Goal: Task Accomplishment & Management: Manage account settings

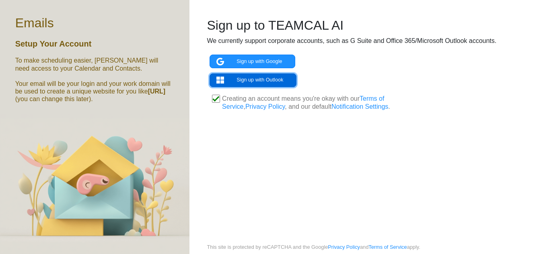
click at [253, 74] on link "Sign up with Outlook" at bounding box center [252, 81] width 87 height 14
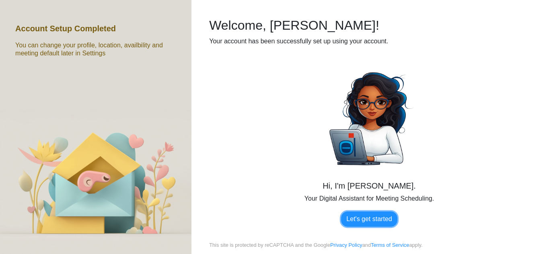
click at [346, 215] on link "Let's get started" at bounding box center [369, 219] width 56 height 15
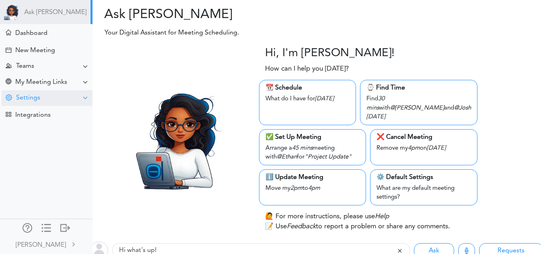
click at [63, 98] on div "Settings" at bounding box center [47, 98] width 91 height 16
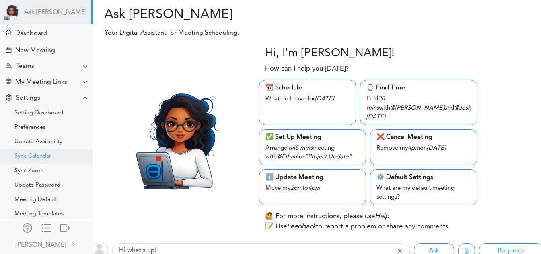
scroll to position [27, 0]
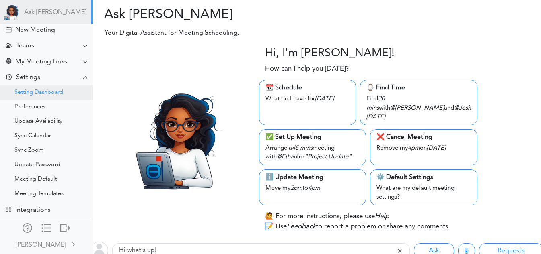
click at [52, 91] on div "Setting Dashboard" at bounding box center [38, 93] width 49 height 4
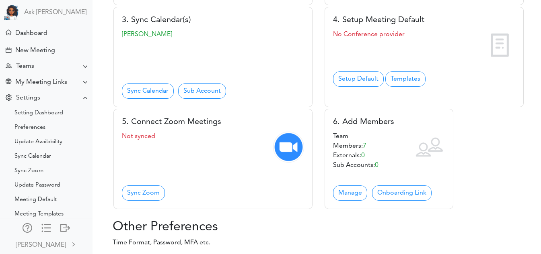
scroll to position [194, 0]
click at [412, 201] on link "Onboarding Link" at bounding box center [401, 193] width 59 height 15
click at [396, 201] on link "Onboarding Link" at bounding box center [401, 193] width 59 height 15
click at [398, 201] on link "Onboarding Link" at bounding box center [401, 193] width 59 height 15
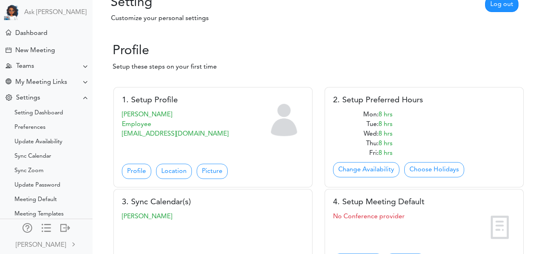
scroll to position [0, 0]
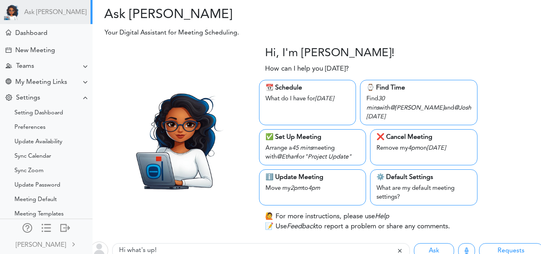
click at [164, 65] on div at bounding box center [163, 139] width 154 height 185
